Goal: Information Seeking & Learning: Learn about a topic

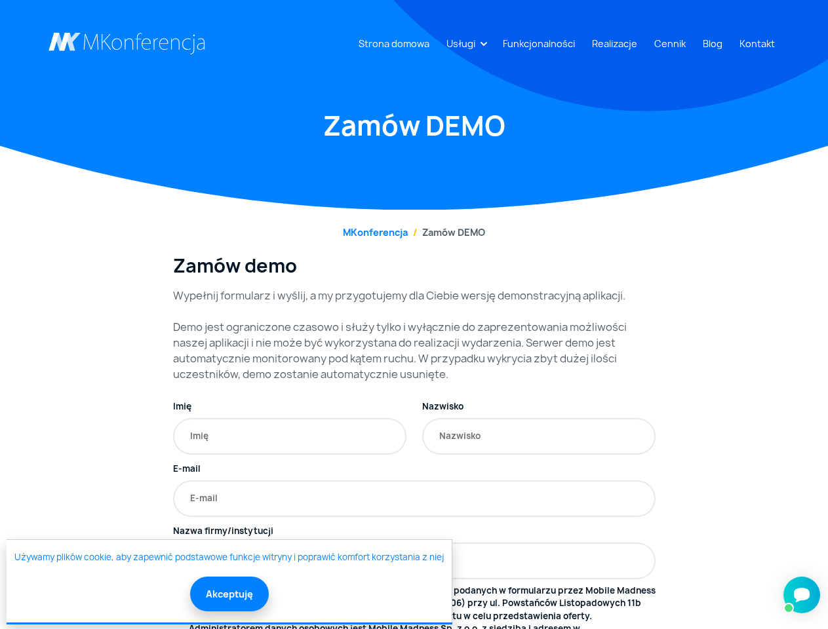
click at [463, 43] on link "Usługi" at bounding box center [460, 43] width 39 height 24
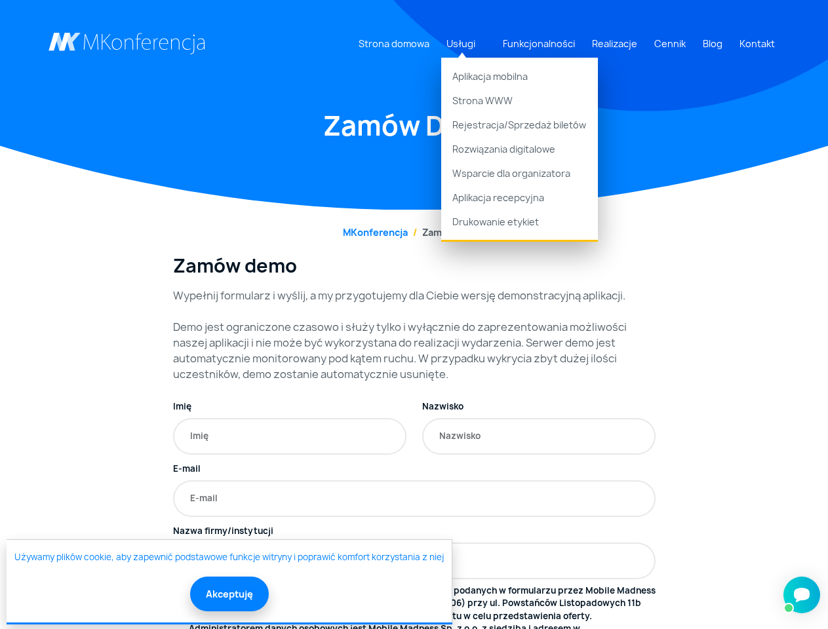
click at [228, 594] on button "Akceptuję" at bounding box center [229, 594] width 79 height 35
